Goal: Find specific page/section: Find specific page/section

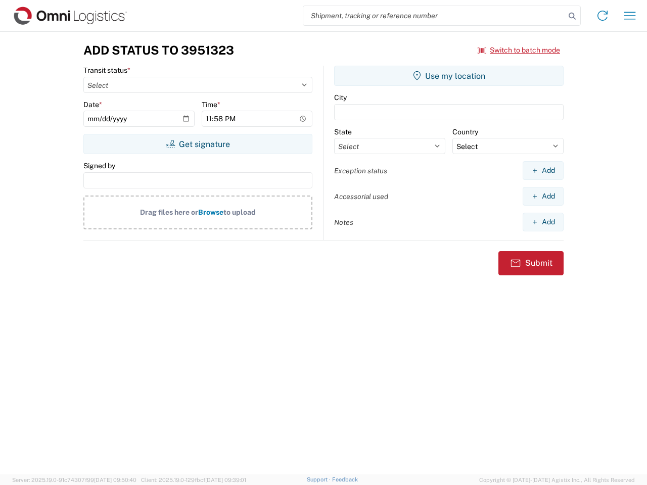
click at [434, 16] on input "search" at bounding box center [434, 15] width 262 height 19
click at [572, 16] on icon at bounding box center [572, 16] width 14 height 14
click at [603, 16] on icon at bounding box center [603, 16] width 16 height 16
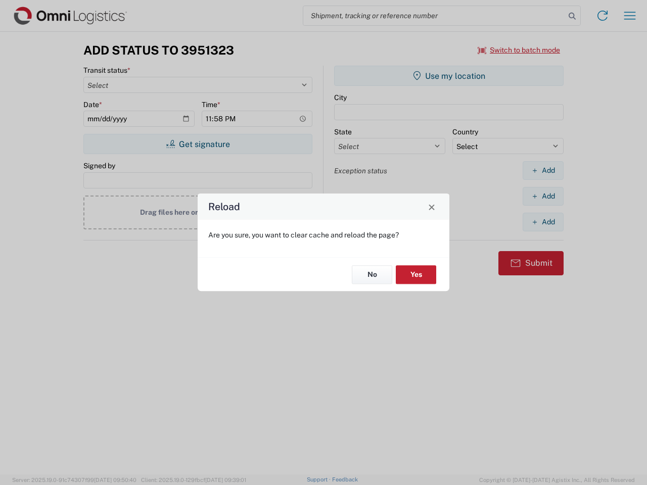
click at [630, 16] on div "Reload Are you sure, you want to clear cache and reload the page? No Yes" at bounding box center [323, 242] width 647 height 485
click at [519, 50] on div "Reload Are you sure, you want to clear cache and reload the page? No Yes" at bounding box center [323, 242] width 647 height 485
click at [198, 144] on div "Reload Are you sure, you want to clear cache and reload the page? No Yes" at bounding box center [323, 242] width 647 height 485
click at [449, 76] on div "Reload Are you sure, you want to clear cache and reload the page? No Yes" at bounding box center [323, 242] width 647 height 485
click at [543, 170] on div "Reload Are you sure, you want to clear cache and reload the page? No Yes" at bounding box center [323, 242] width 647 height 485
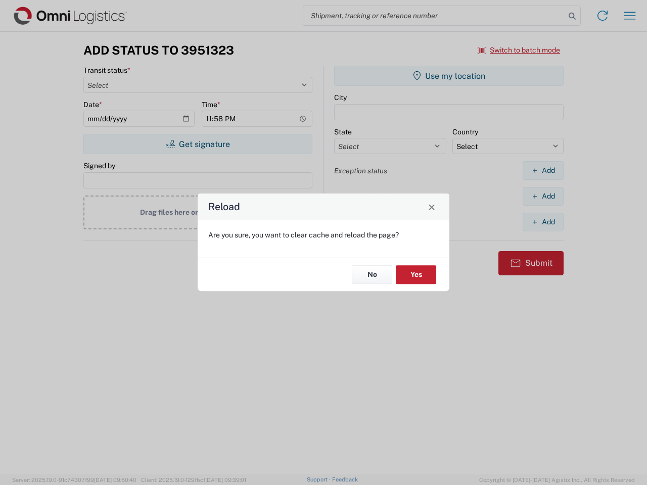
click at [543, 196] on div "Reload Are you sure, you want to clear cache and reload the page? No Yes" at bounding box center [323, 242] width 647 height 485
click at [543, 222] on div "Reload Are you sure, you want to clear cache and reload the page? No Yes" at bounding box center [323, 242] width 647 height 485
